Goal: Task Accomplishment & Management: Manage account settings

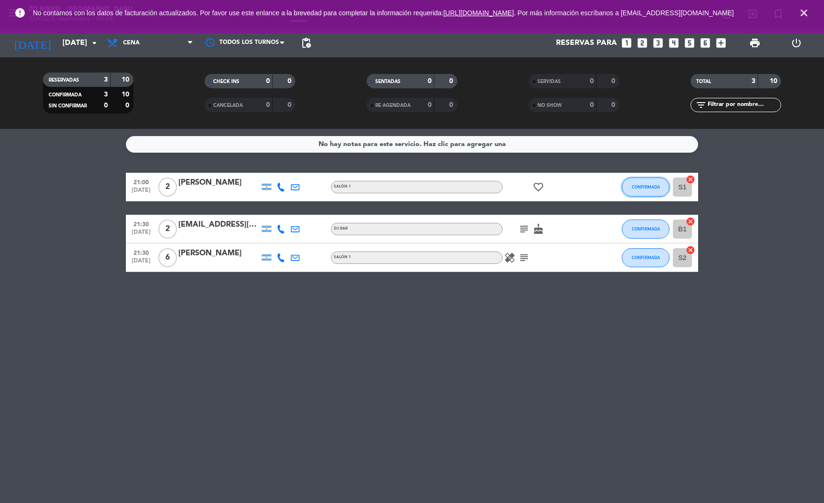
click at [642, 185] on span "CONFIRMADA" at bounding box center [646, 186] width 28 height 5
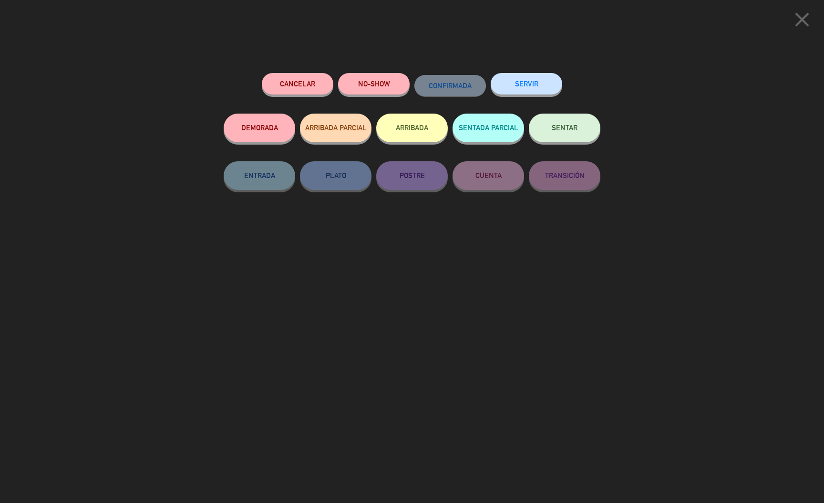
click at [538, 80] on button "SERVIR" at bounding box center [527, 83] width 72 height 21
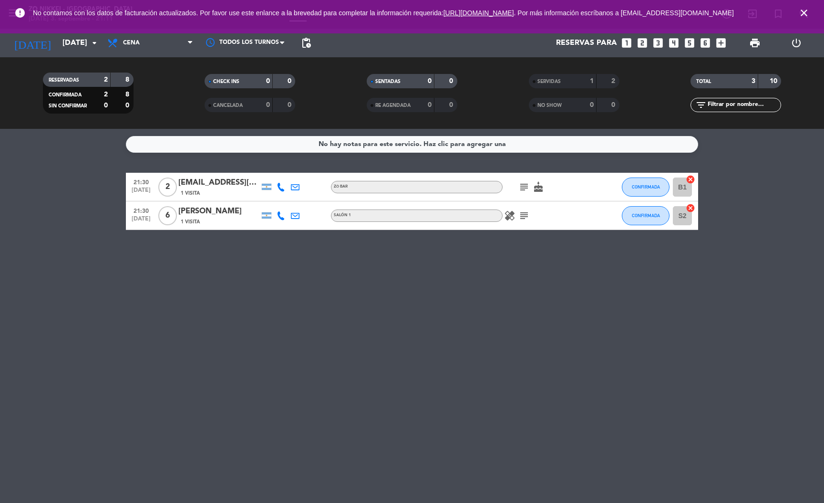
click at [201, 215] on div "[PERSON_NAME]" at bounding box center [218, 211] width 81 height 12
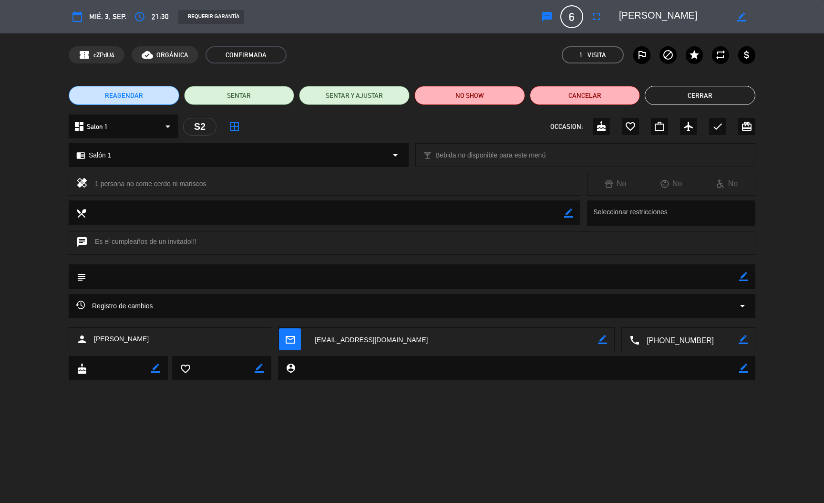
click at [148, 306] on span "Registro de cambios" at bounding box center [114, 305] width 77 height 11
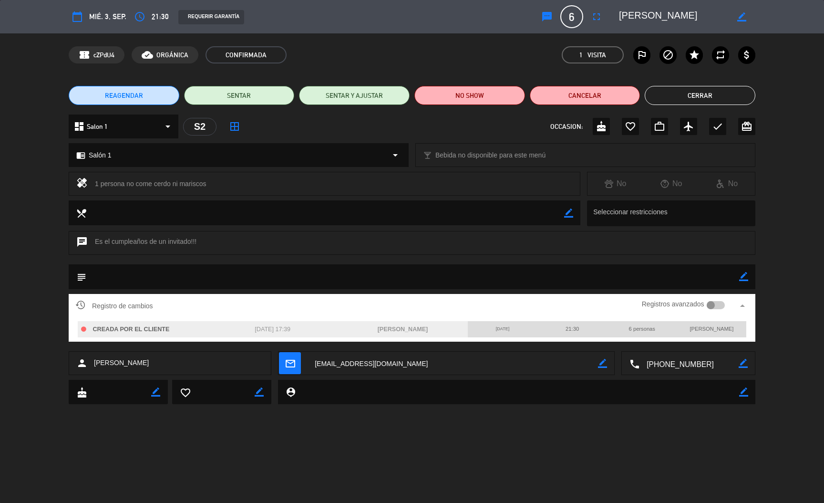
click at [714, 93] on button "Cerrar" at bounding box center [700, 95] width 111 height 19
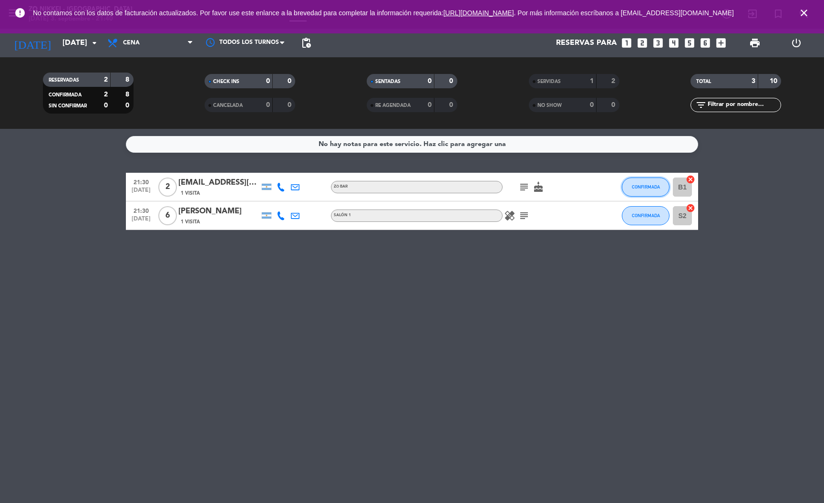
click at [633, 182] on button "CONFIRMADA" at bounding box center [646, 186] width 48 height 19
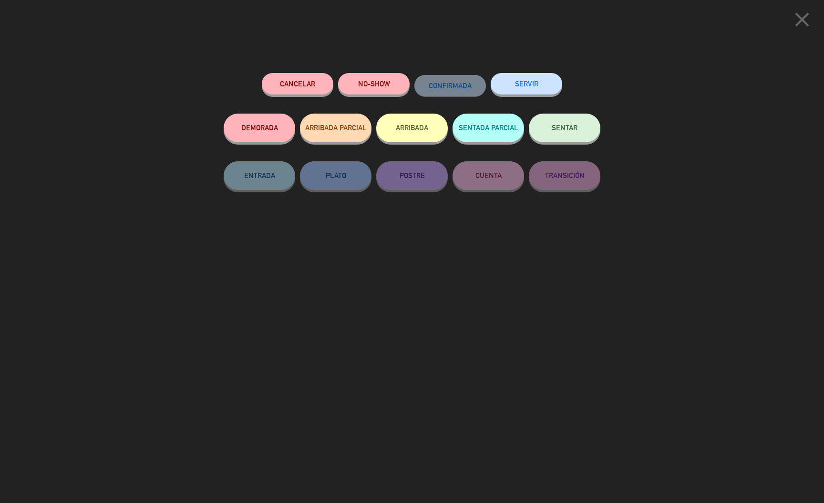
click at [517, 86] on button "SERVIR" at bounding box center [527, 83] width 72 height 21
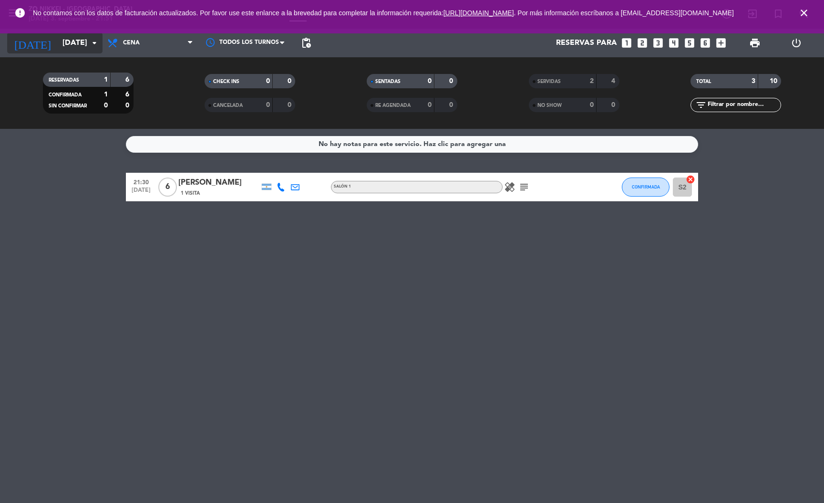
click at [67, 42] on input "[DATE]" at bounding box center [108, 43] width 101 height 19
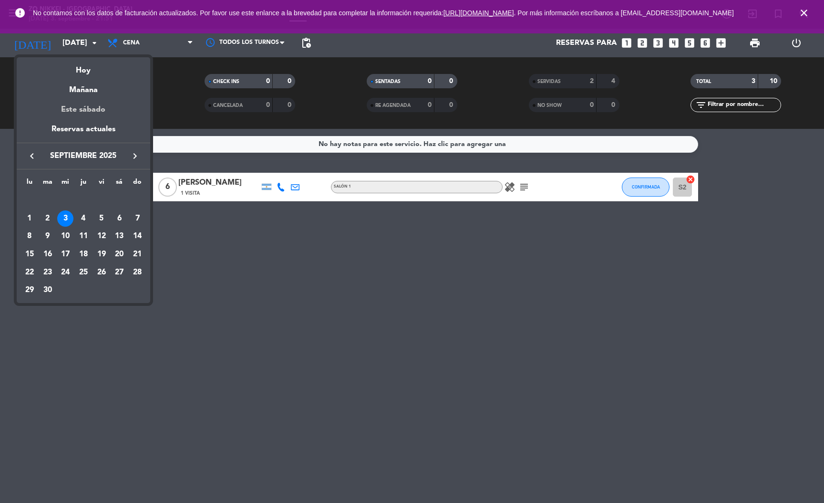
click at [107, 120] on div "Este sábado" at bounding box center [84, 109] width 134 height 27
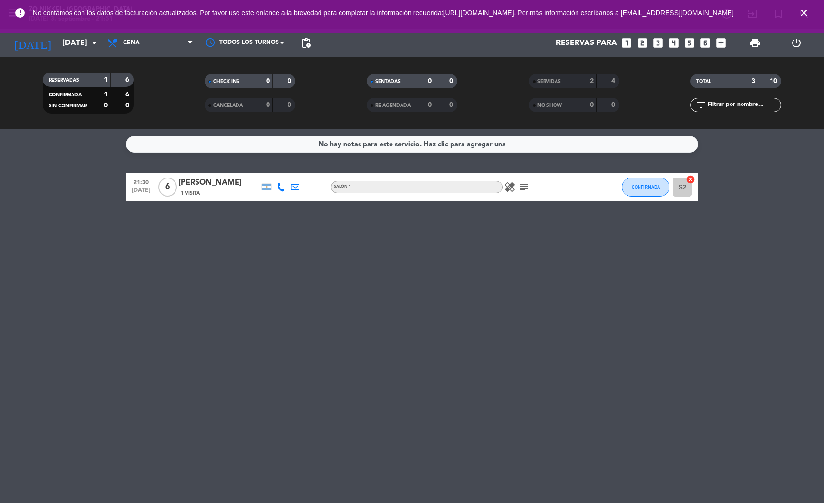
type input "[DATE]"
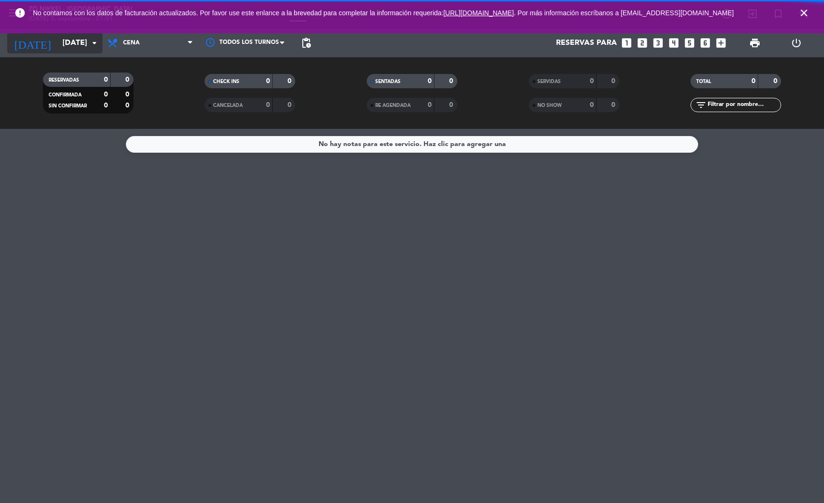
click at [83, 40] on input "[DATE]" at bounding box center [108, 43] width 101 height 19
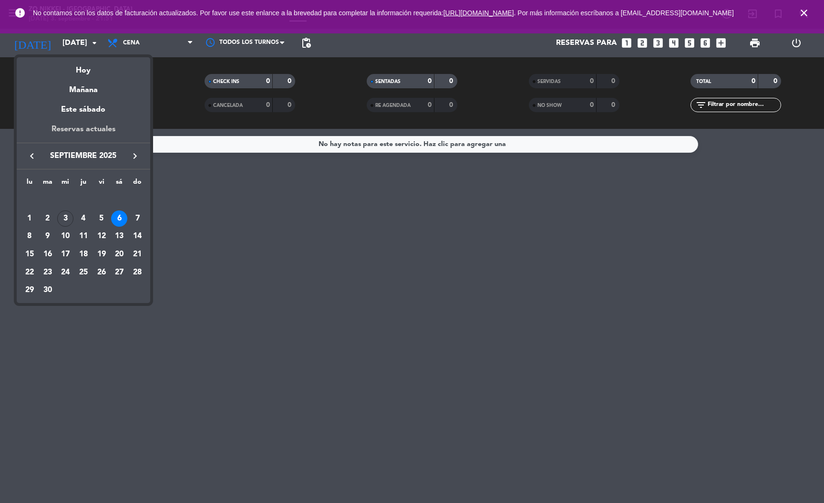
click at [81, 127] on div "Reservas actuales" at bounding box center [84, 133] width 134 height 20
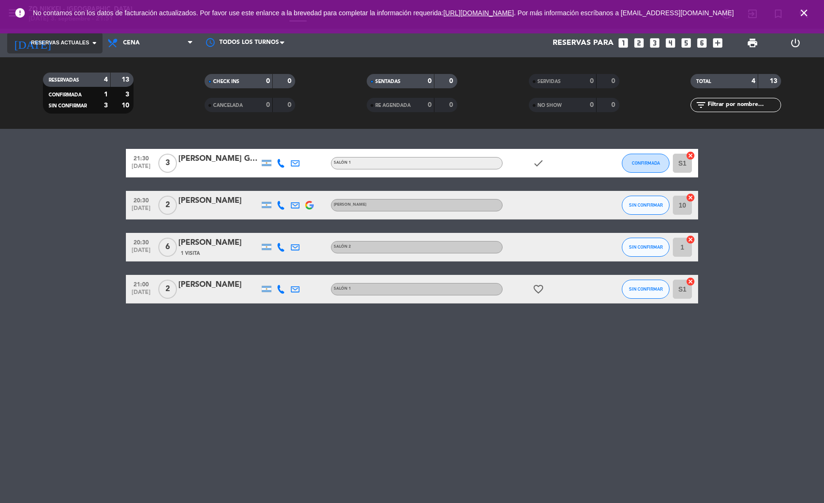
click at [68, 42] on span "Reservas actuales" at bounding box center [60, 43] width 58 height 9
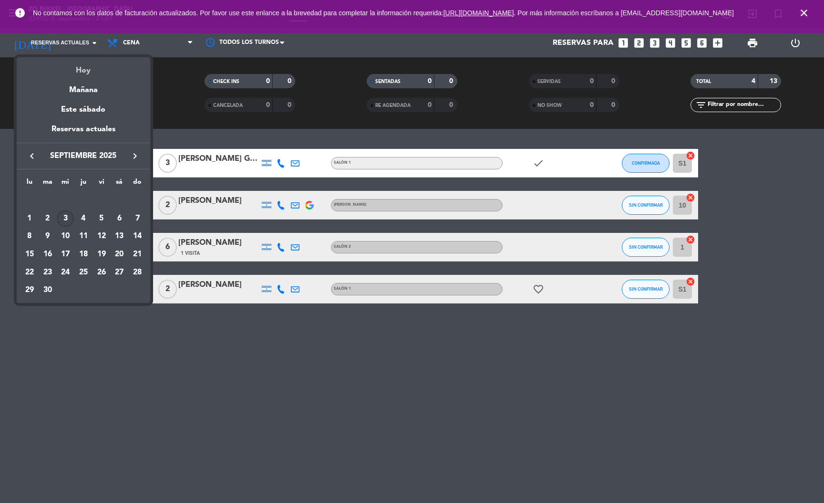
click at [83, 66] on div "Hoy" at bounding box center [84, 67] width 134 height 20
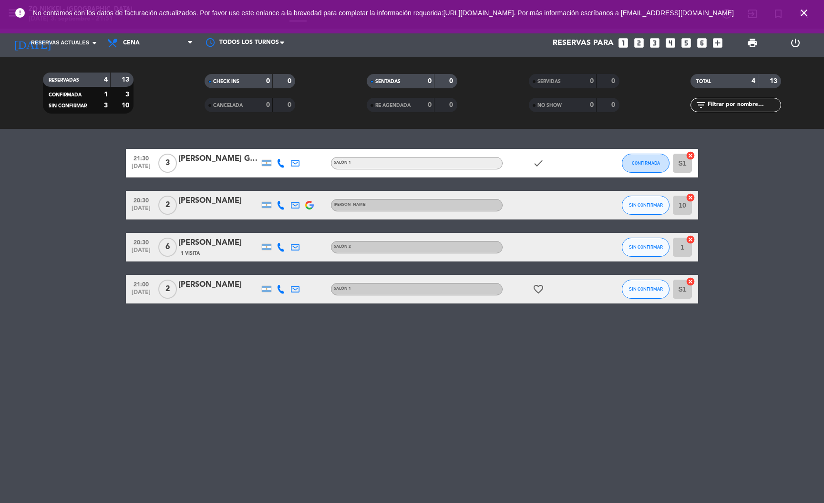
type input "[DATE]"
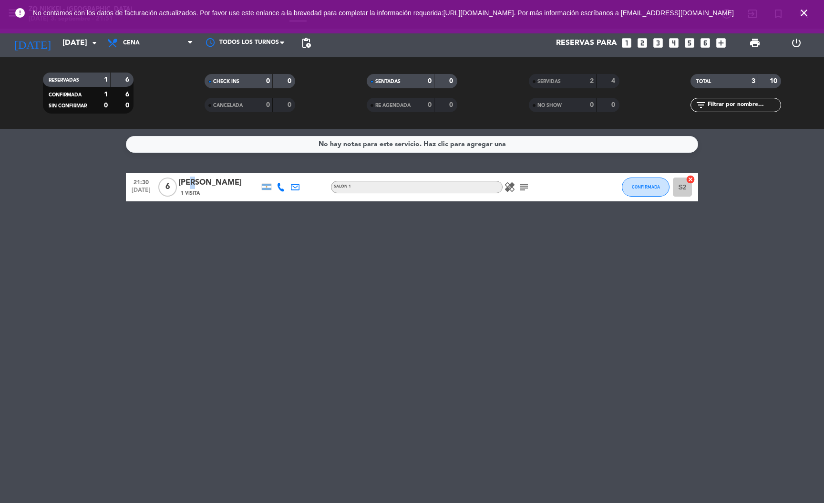
click at [187, 187] on div "[PERSON_NAME]" at bounding box center [218, 183] width 81 height 12
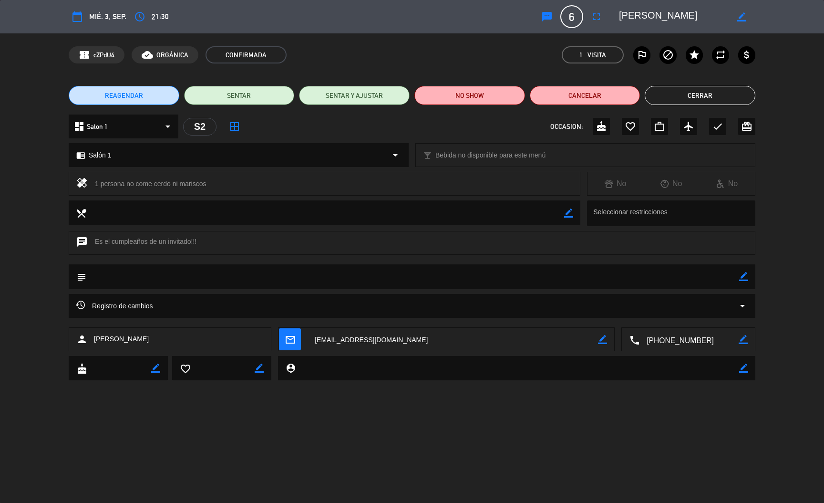
click at [199, 299] on div "Registro de cambios arrow_drop_down" at bounding box center [412, 306] width 687 height 24
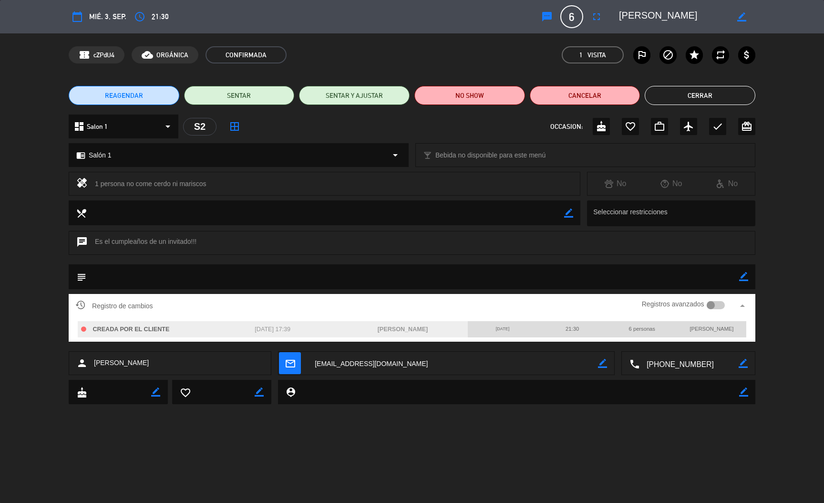
drag, startPoint x: 688, startPoint y: 325, endPoint x: 695, endPoint y: 322, distance: 6.8
click at [690, 325] on div "[PERSON_NAME]" at bounding box center [712, 328] width 70 height 15
click at [79, 316] on div "Registro de cambios Registros avanzados arrow_drop_up" at bounding box center [412, 306] width 687 height 24
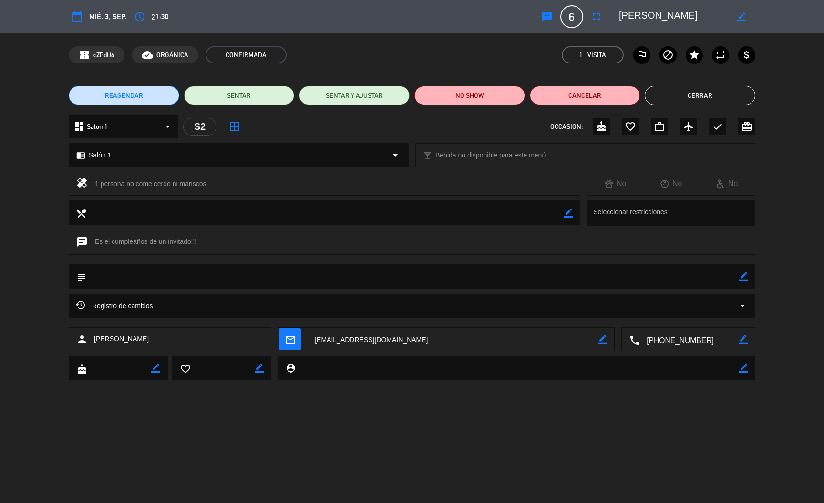
click at [81, 302] on icon at bounding box center [80, 304] width 9 height 9
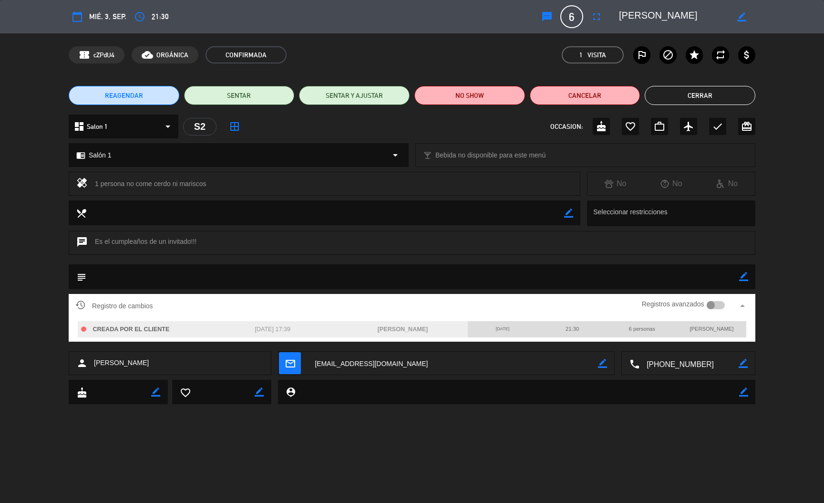
click at [96, 331] on span "CREADA POR EL CLIENTE" at bounding box center [131, 329] width 77 height 7
click at [122, 303] on span "Registro de cambios" at bounding box center [114, 305] width 77 height 11
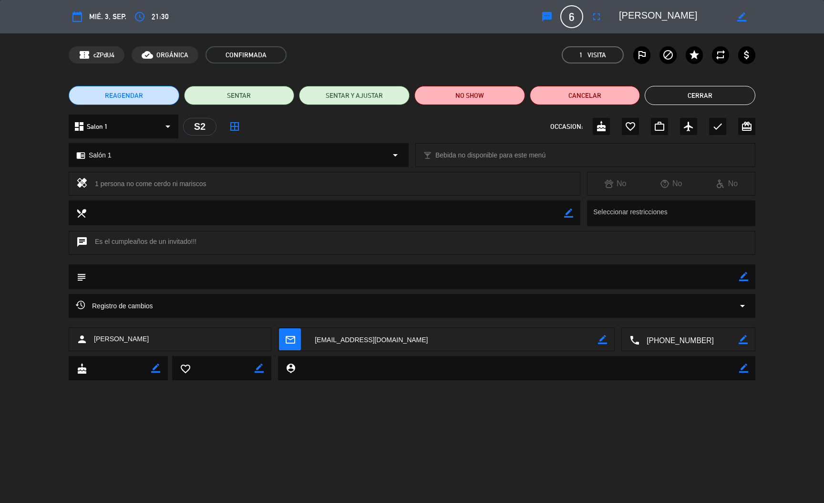
click at [161, 133] on div "dashboard Salon 1 arrow_drop_down" at bounding box center [124, 126] width 110 height 24
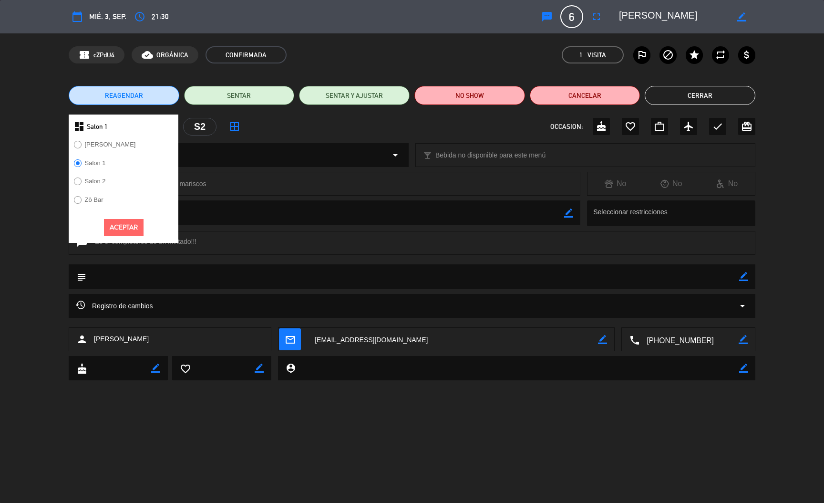
click at [159, 129] on div "dashboard Salon 1" at bounding box center [124, 126] width 110 height 24
click at [122, 219] on button "Aceptar" at bounding box center [124, 227] width 40 height 17
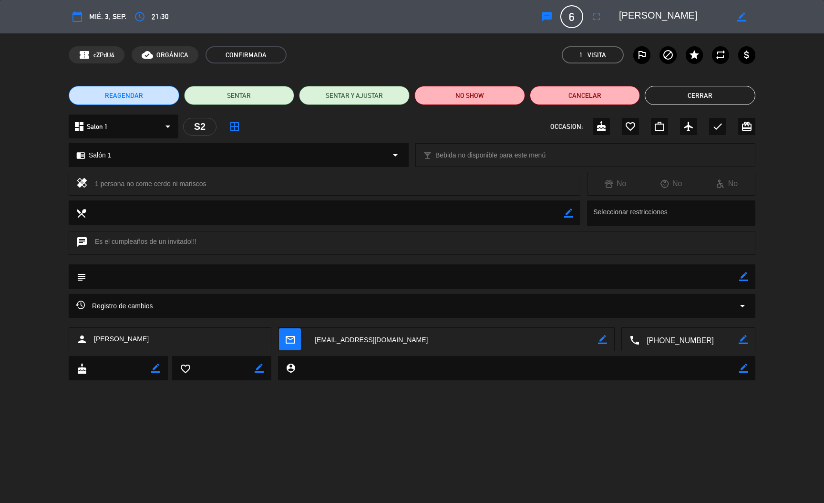
click at [204, 125] on div "S2" at bounding box center [199, 127] width 33 height 18
click at [713, 96] on button "Cerrar" at bounding box center [700, 95] width 111 height 19
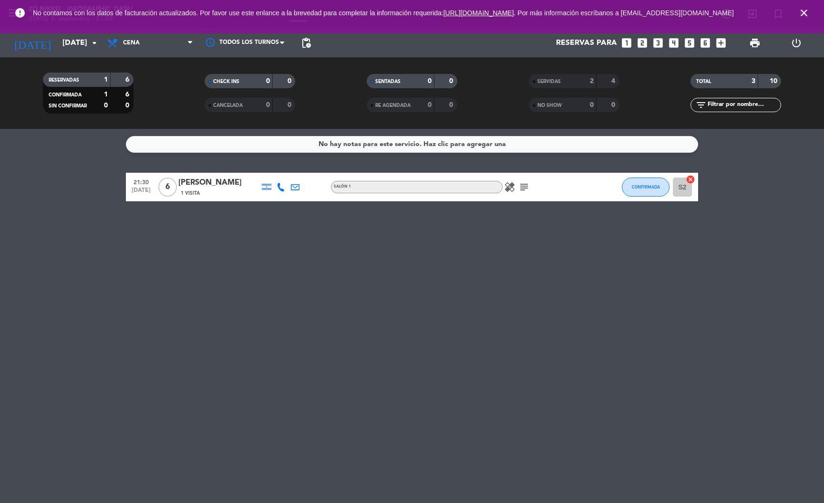
click at [505, 190] on icon "healing" at bounding box center [509, 186] width 11 height 11
click at [523, 187] on icon "subject" at bounding box center [524, 186] width 11 height 11
click at [514, 243] on div "No hay notas para este servicio. Haz clic para agregar una 21:30 [DATE] 6 [PERS…" at bounding box center [412, 316] width 824 height 374
